Goal: Task Accomplishment & Management: Complete application form

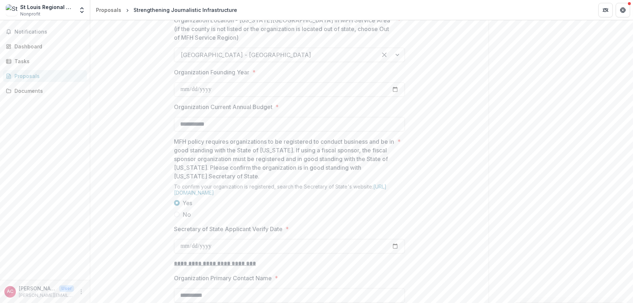
scroll to position [902, 0]
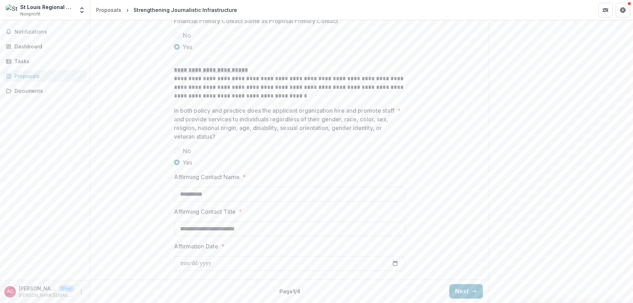
scroll to position [1207, 0]
click at [464, 291] on button "Next" at bounding box center [466, 291] width 34 height 14
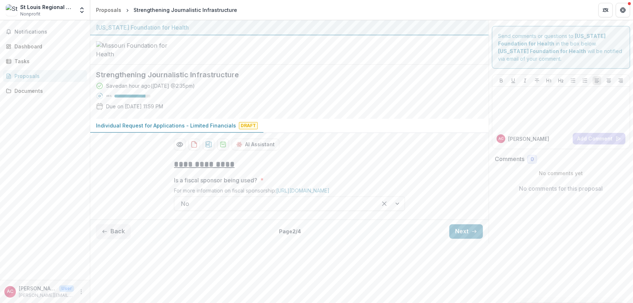
scroll to position [1, 0]
drag, startPoint x: 463, startPoint y: 291, endPoint x: 114, endPoint y: 211, distance: 358.0
click at [463, 239] on button "Next" at bounding box center [466, 231] width 34 height 14
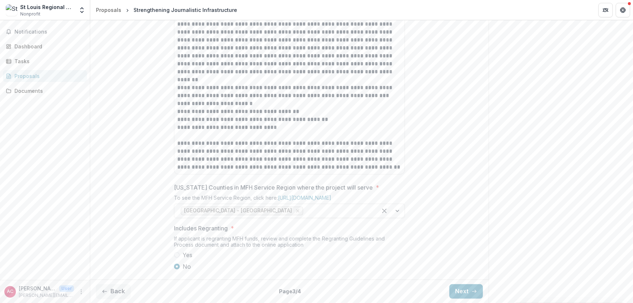
scroll to position [424, 0]
click at [463, 288] on button "Next" at bounding box center [466, 291] width 34 height 14
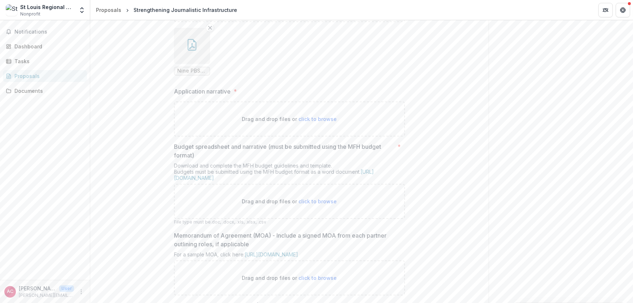
scroll to position [172, 0]
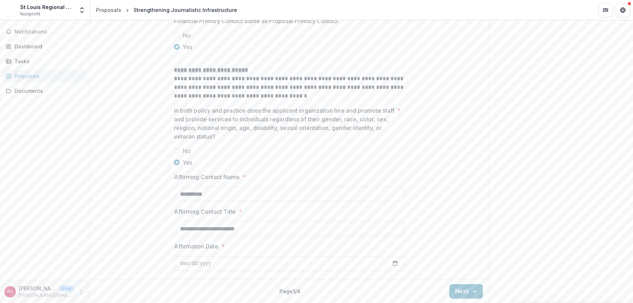
scroll to position [1207, 0]
click at [459, 292] on button "Next" at bounding box center [466, 291] width 34 height 14
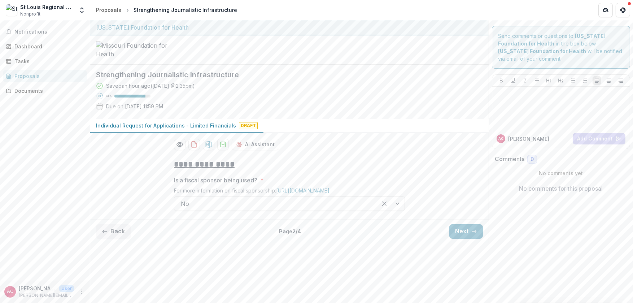
scroll to position [1, 0]
click at [467, 239] on button "Next" at bounding box center [466, 231] width 34 height 14
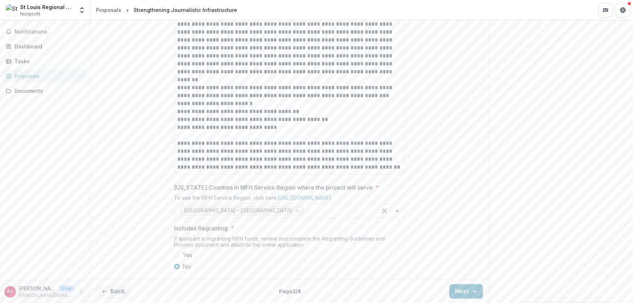
scroll to position [424, 0]
drag, startPoint x: 455, startPoint y: 289, endPoint x: 438, endPoint y: 278, distance: 20.7
click at [455, 289] on button "Next" at bounding box center [466, 291] width 34 height 14
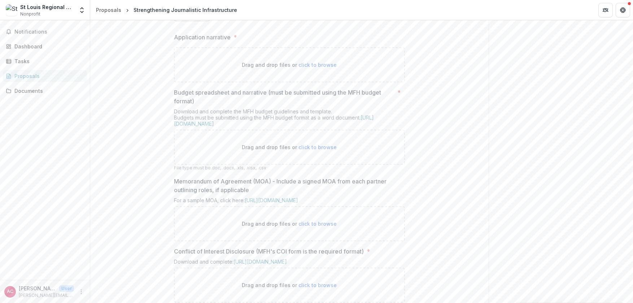
scroll to position [280, 0]
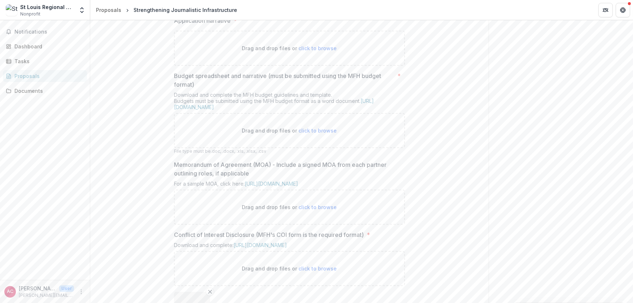
click at [324, 51] on span "click to browse" at bounding box center [318, 48] width 38 height 6
type input "**********"
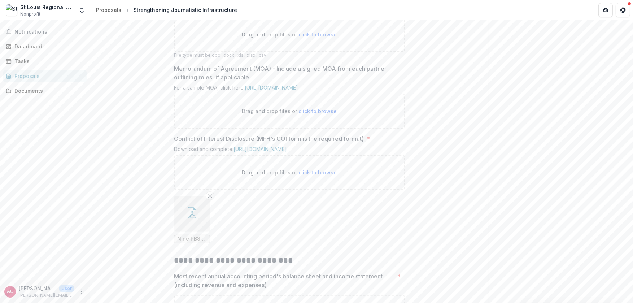
scroll to position [255, 0]
